Goal: Information Seeking & Learning: Understand process/instructions

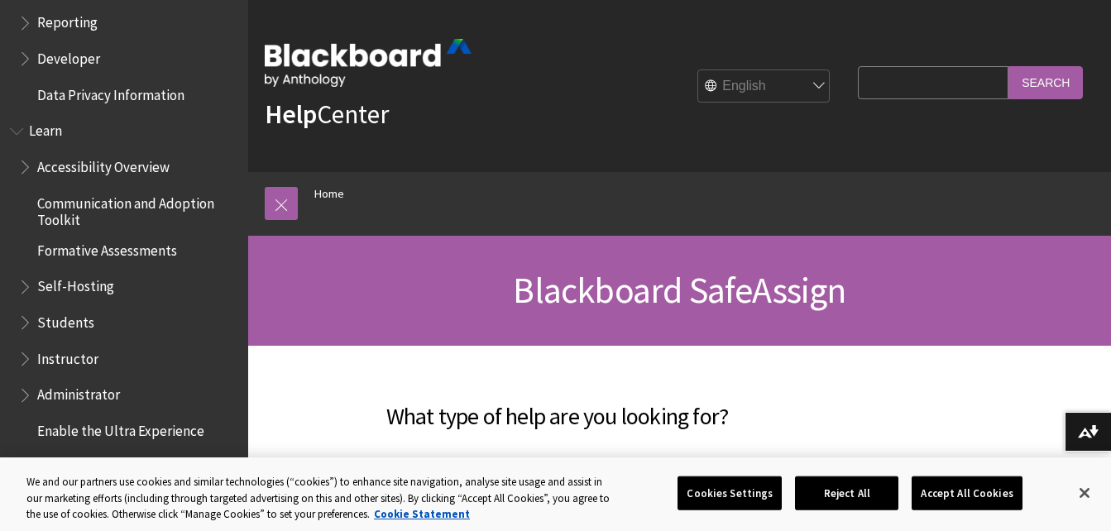
scroll to position [1326, 0]
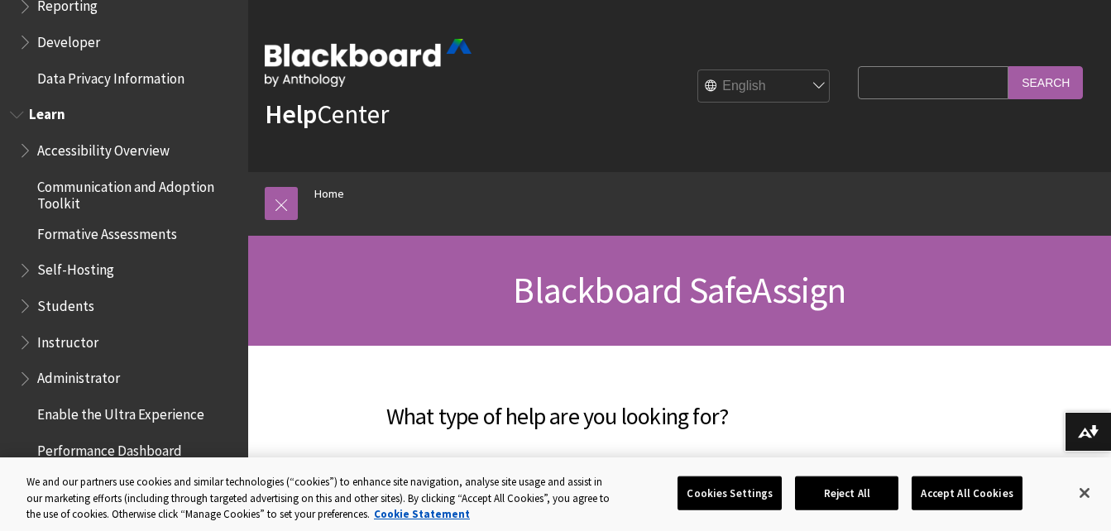
click at [79, 304] on span "Students" at bounding box center [65, 303] width 57 height 22
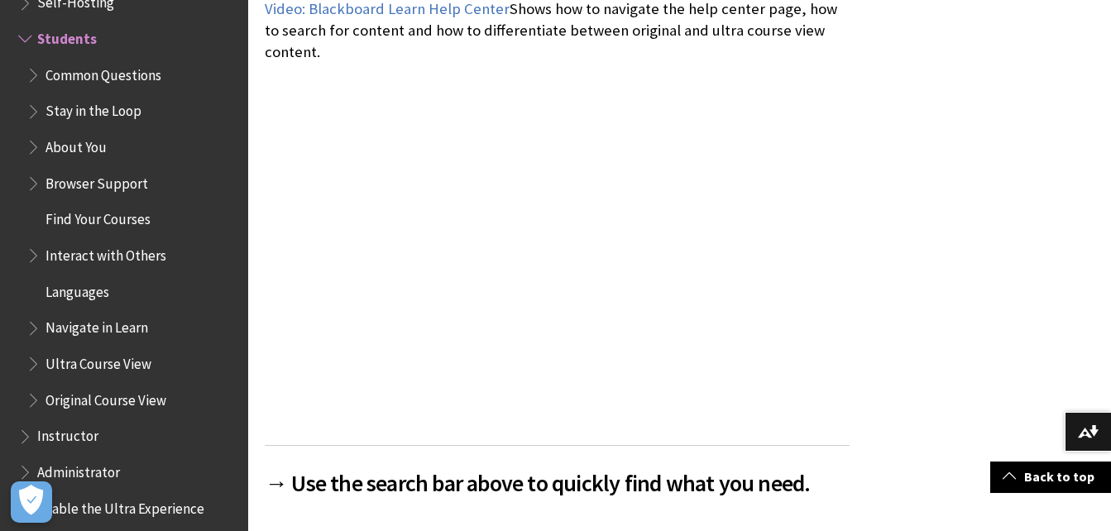
click at [116, 442] on span "Instructor" at bounding box center [128, 437] width 220 height 28
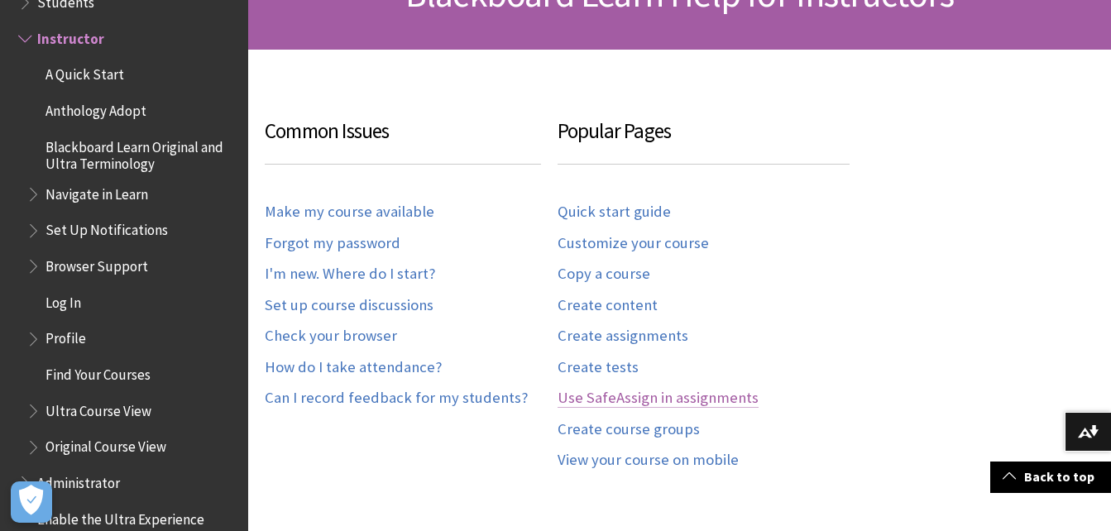
click at [651, 397] on link "Use SafeAssign in assignments" at bounding box center [657, 398] width 201 height 19
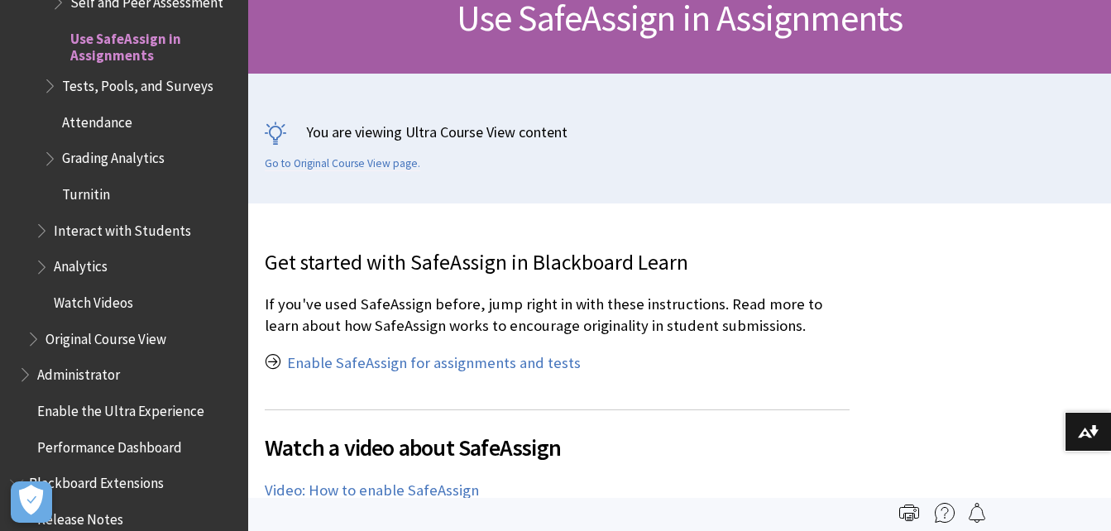
scroll to position [55, 0]
